Goal: Browse casually

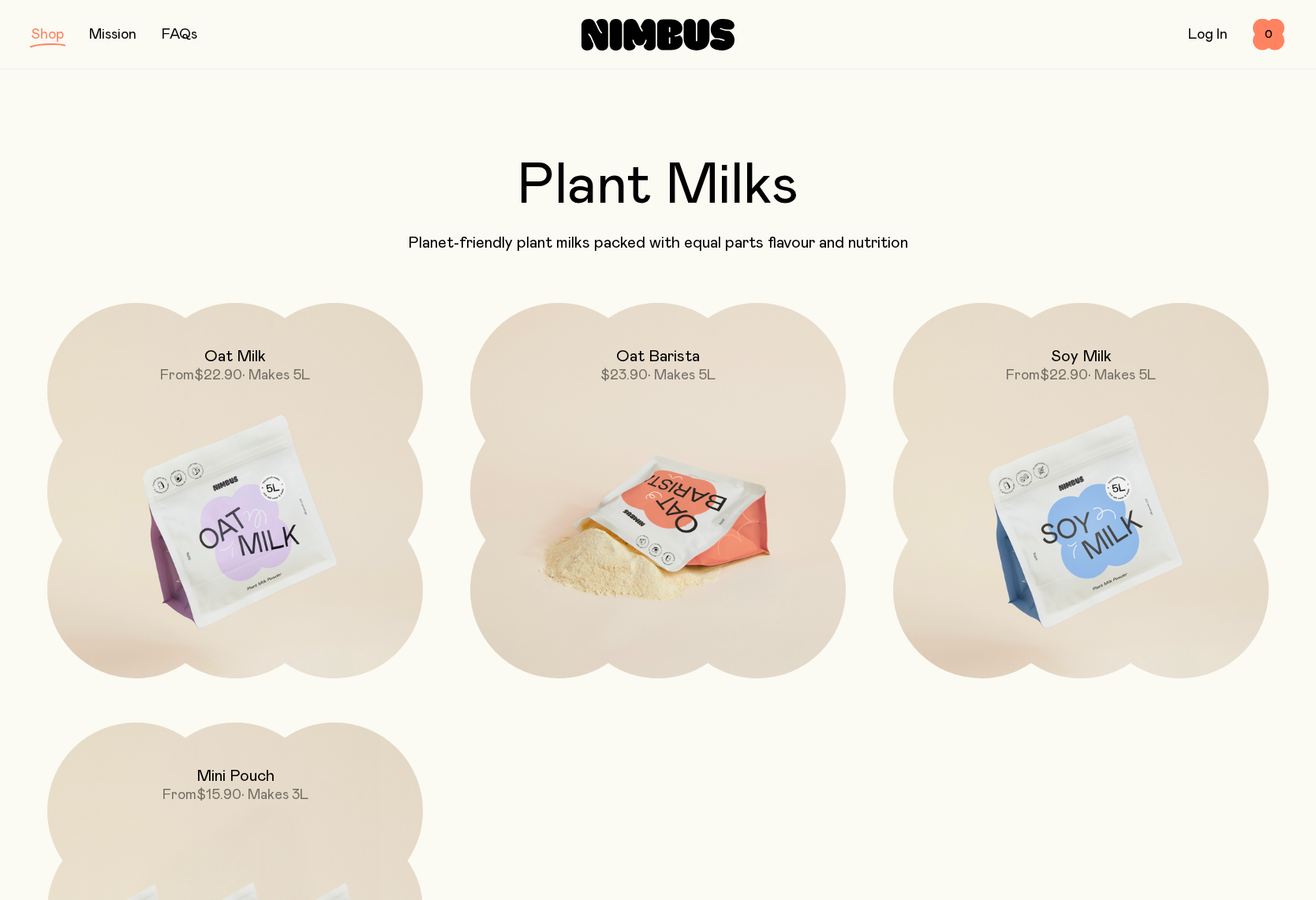
click at [688, 454] on img at bounding box center [658, 524] width 375 height 441
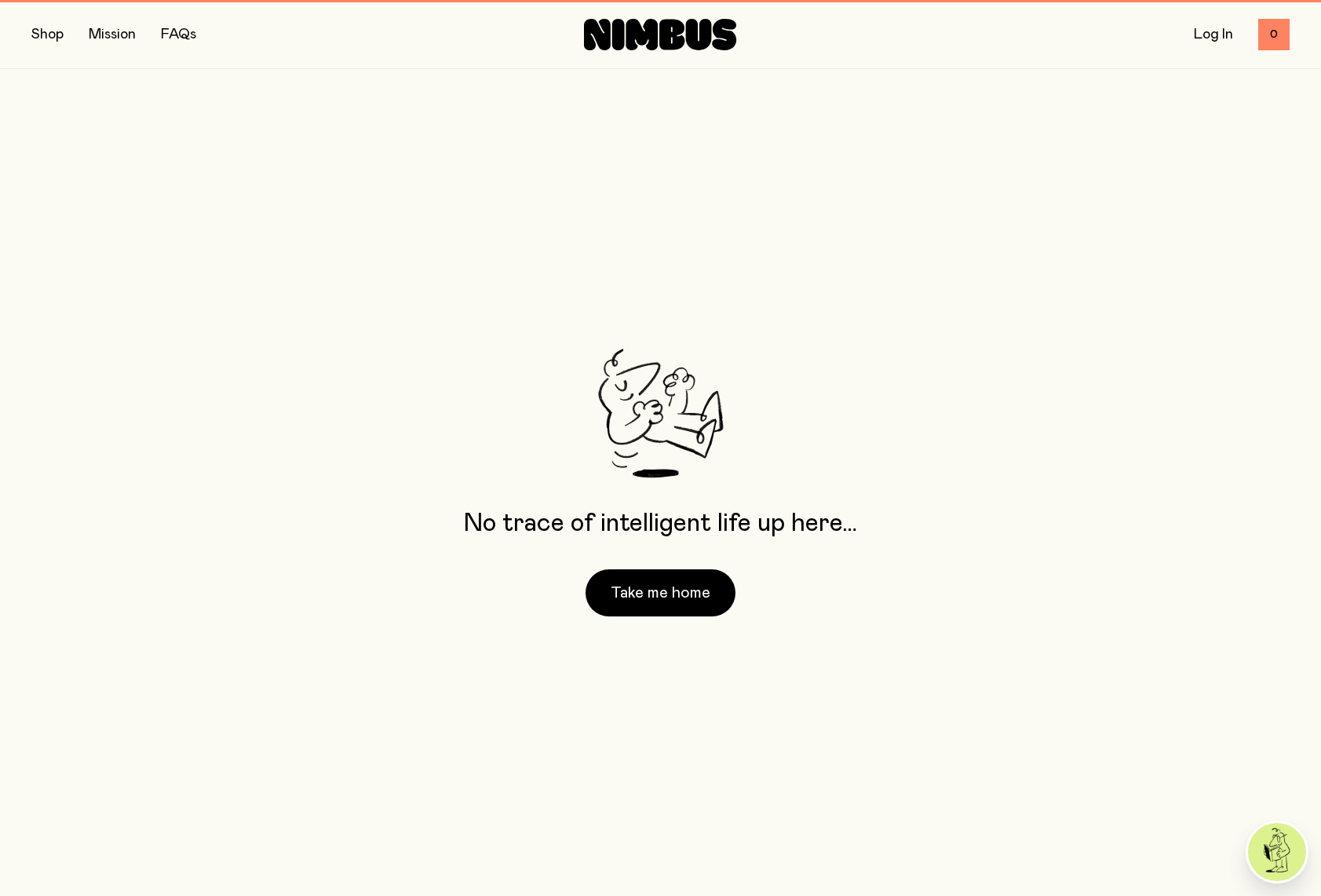
click at [658, 51] on div "Shop Mission FAQs Log In 0 0" at bounding box center [660, 34] width 1258 height 68
click at [636, 22] on icon at bounding box center [643, 35] width 32 height 32
click at [642, 597] on button "Take me home" at bounding box center [660, 592] width 150 height 47
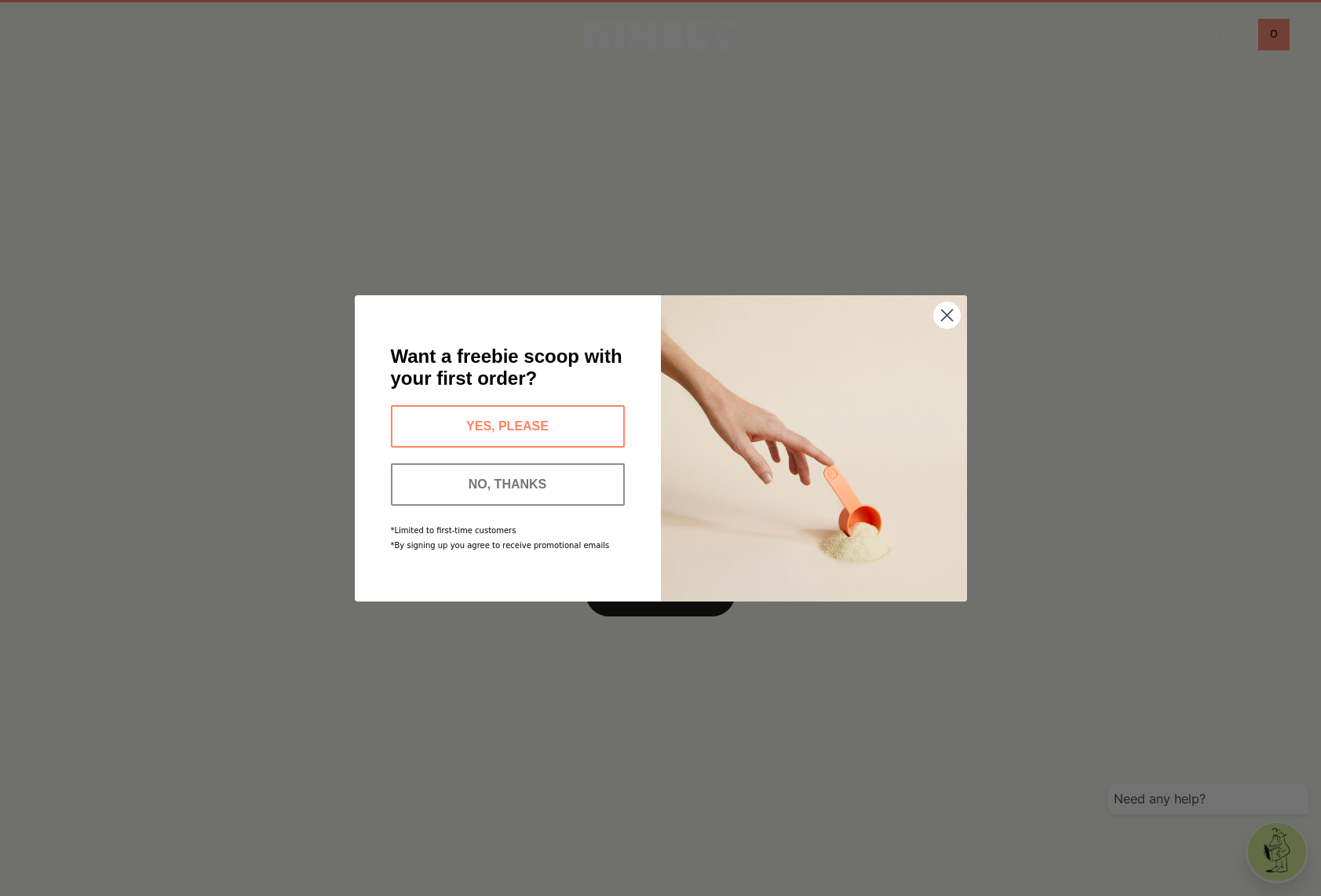
click at [949, 317] on icon "Close dialog" at bounding box center [947, 315] width 11 height 11
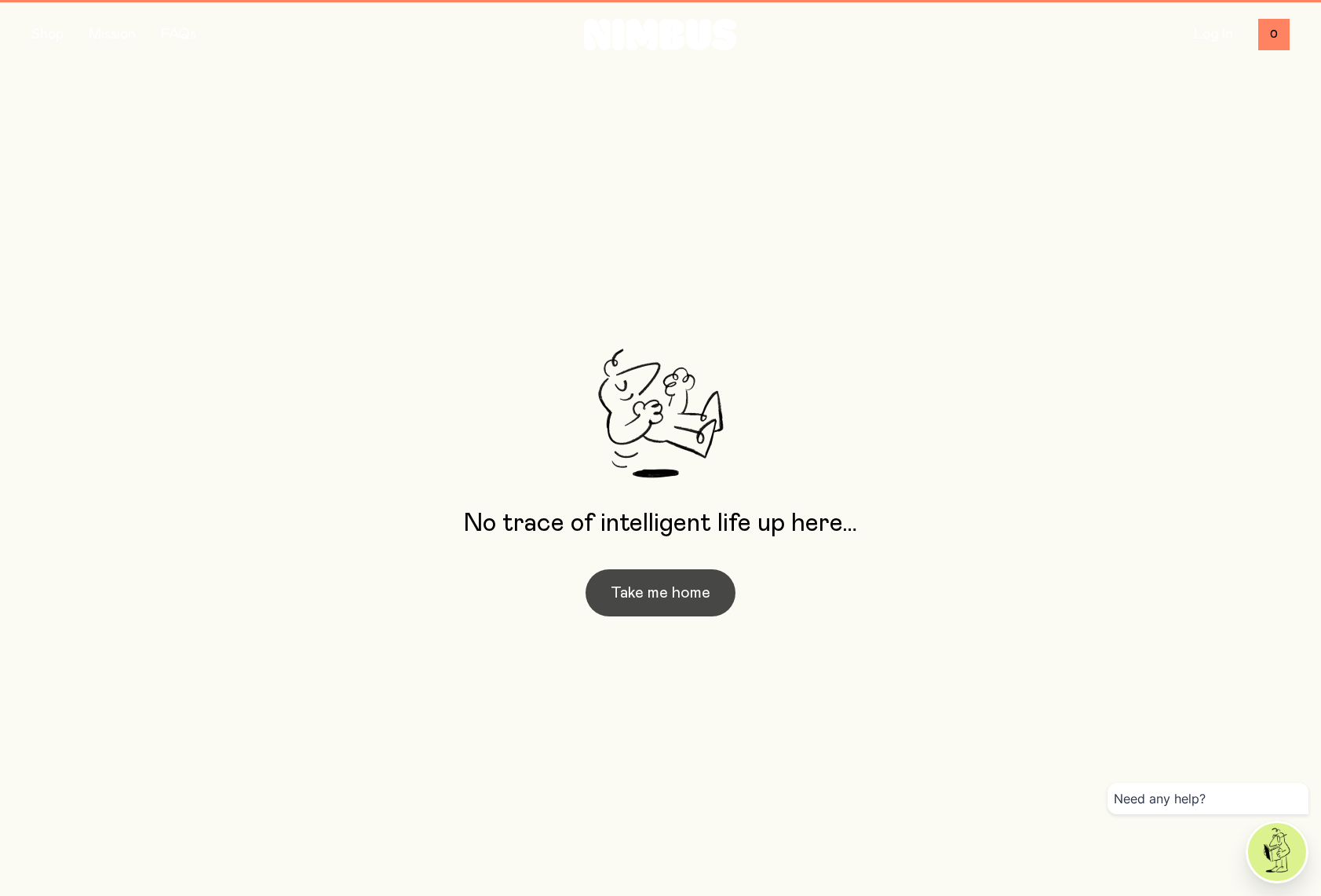
click at [622, 593] on button "Take me home" at bounding box center [660, 592] width 150 height 47
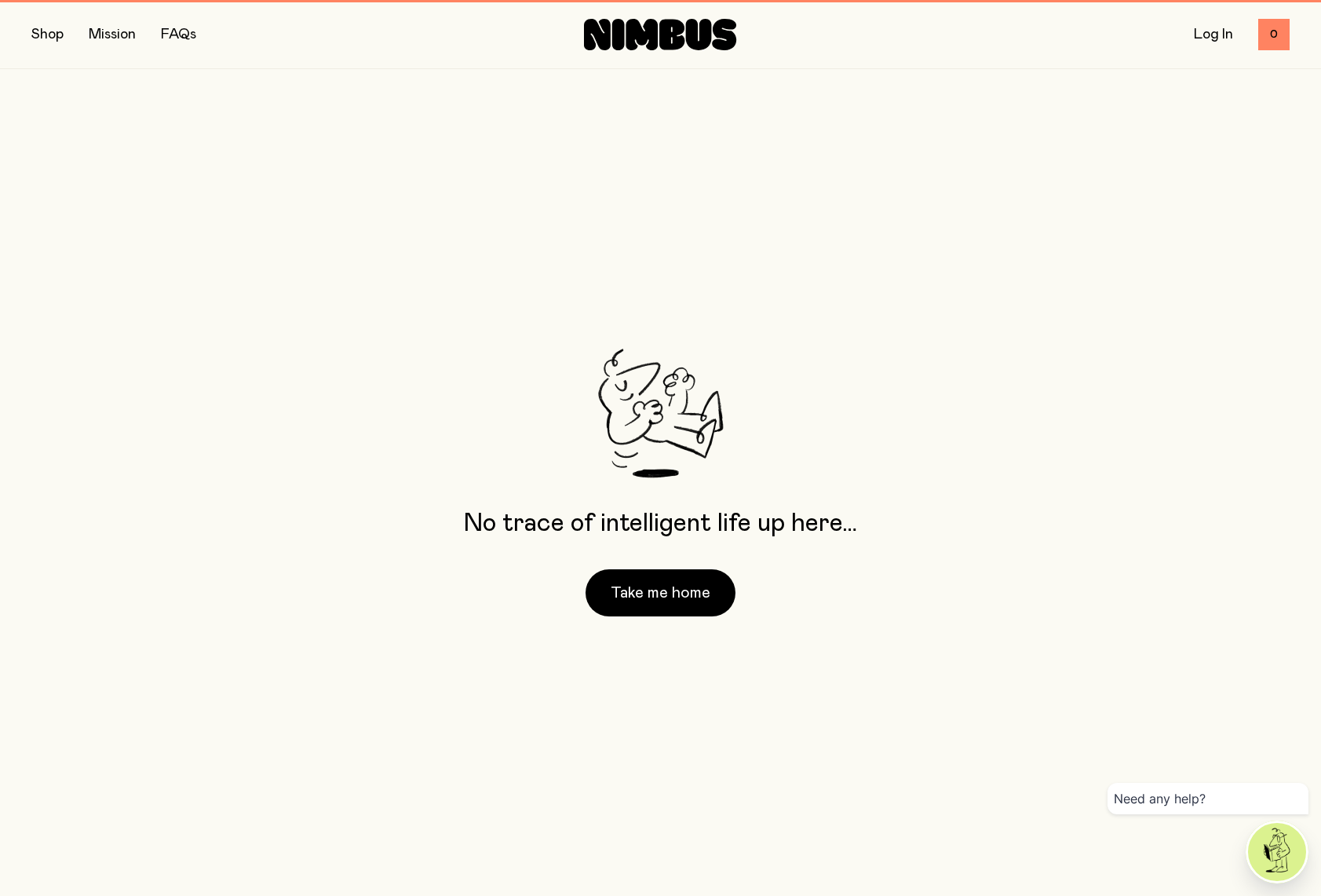
click at [65, 36] on div "Shop Mission FAQs" at bounding box center [241, 35] width 419 height 22
click at [62, 37] on button "button" at bounding box center [48, 35] width 32 height 22
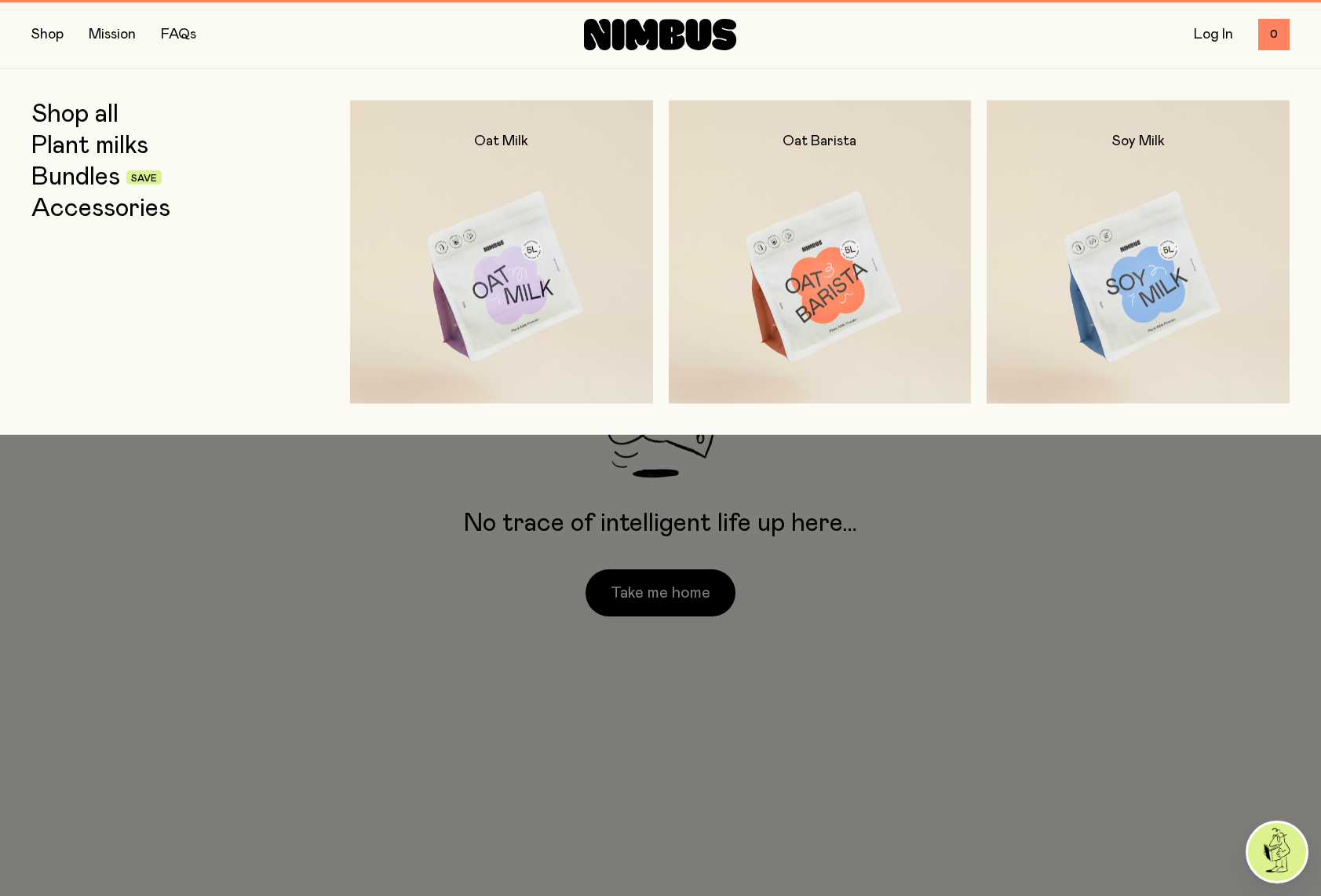
click at [652, 541] on div at bounding box center [660, 448] width 1321 height 896
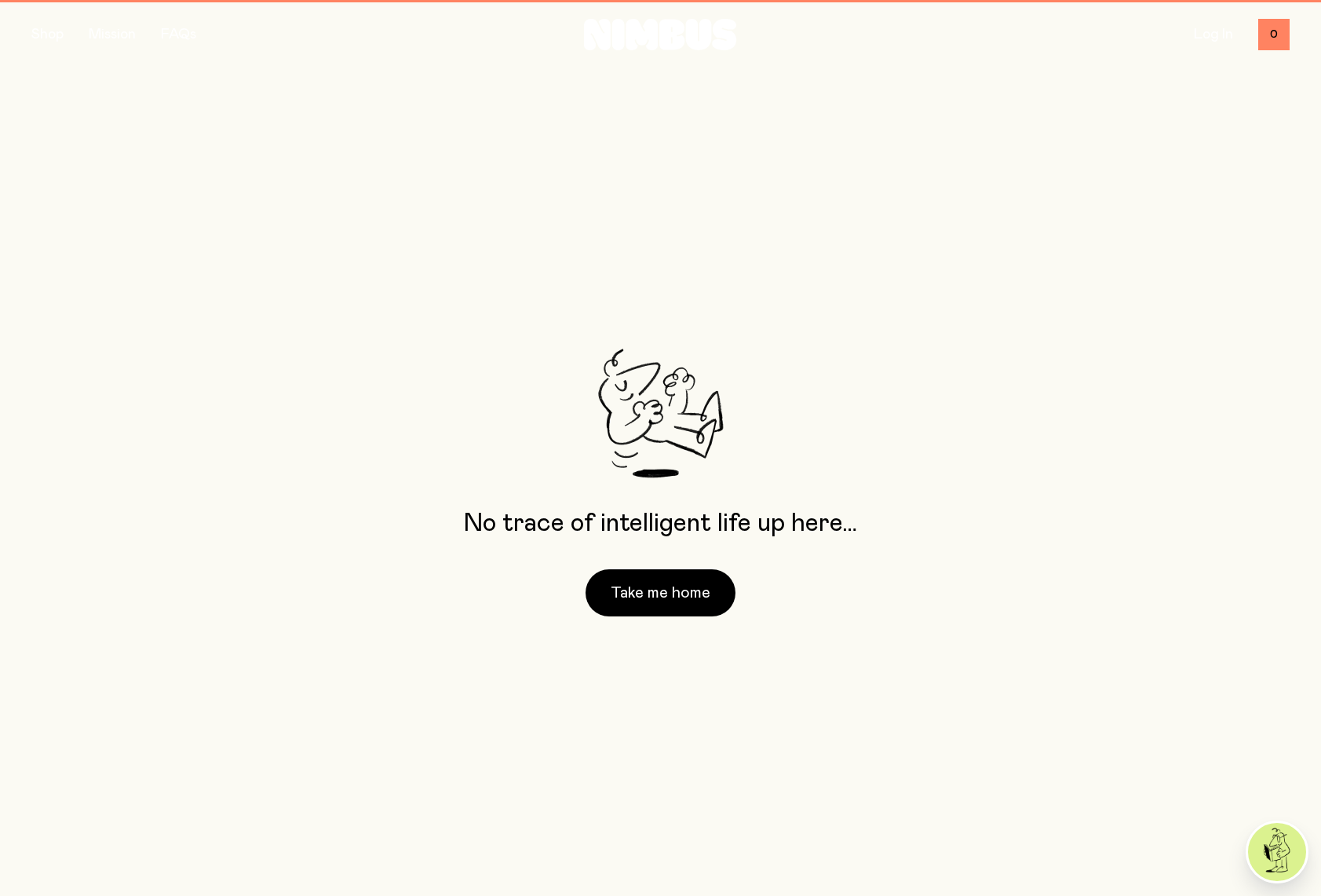
click at [947, 453] on div "No trace of intelligent life up here… Take me home" at bounding box center [660, 482] width 1321 height 827
